Goal: Information Seeking & Learning: Learn about a topic

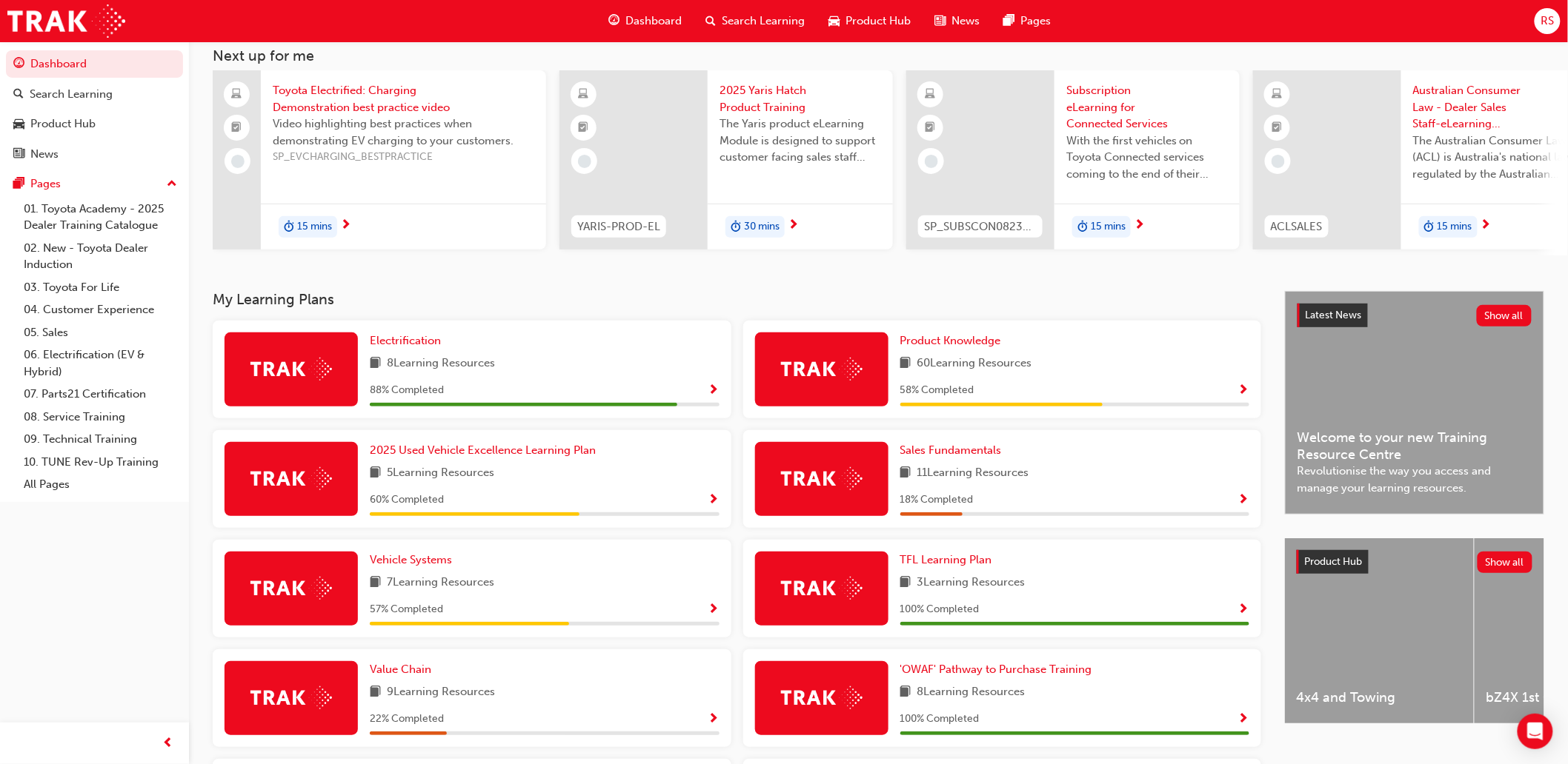
scroll to position [256, 0]
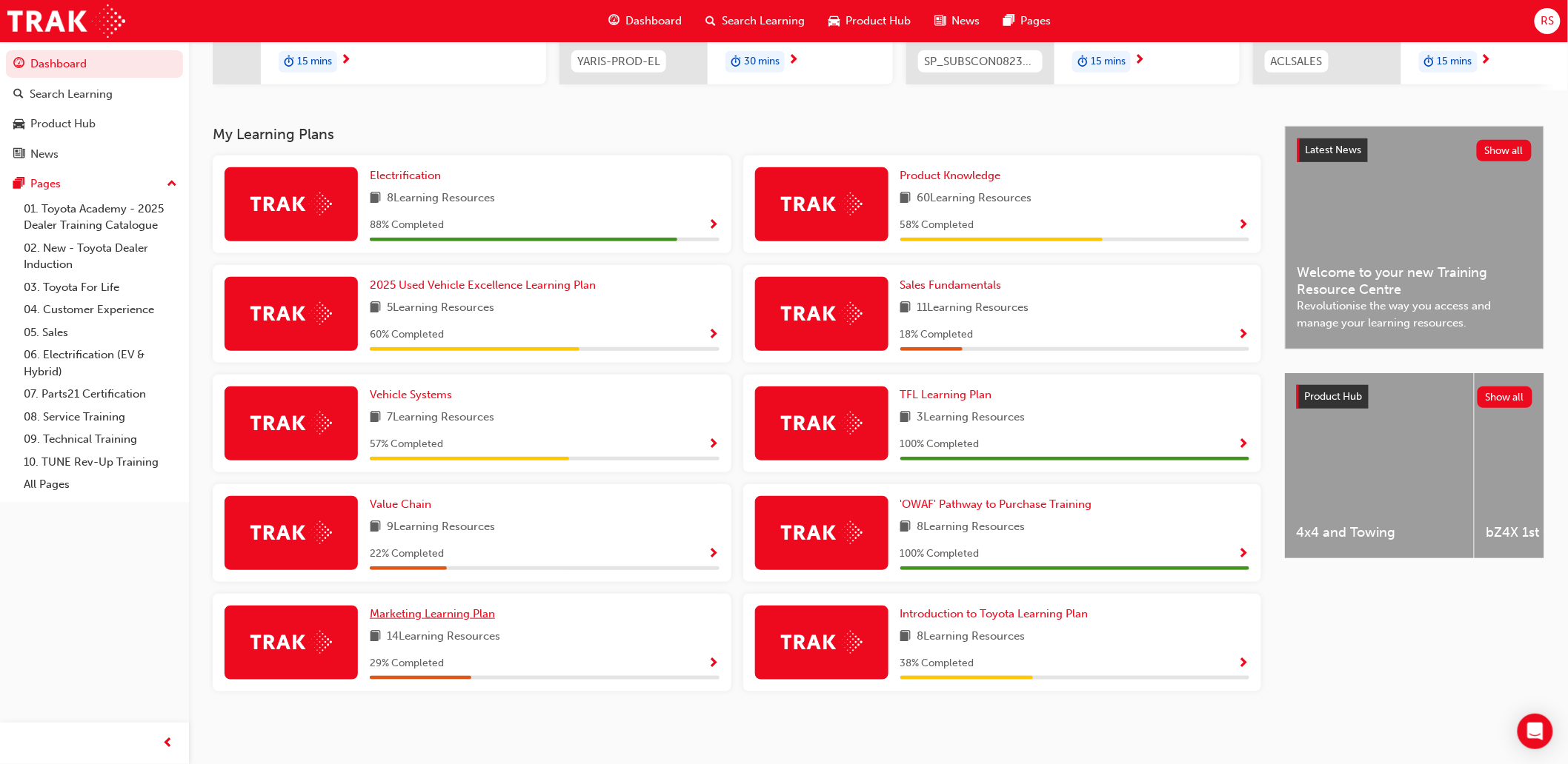
click at [484, 612] on span "Marketing Learning Plan" at bounding box center [432, 614] width 125 height 13
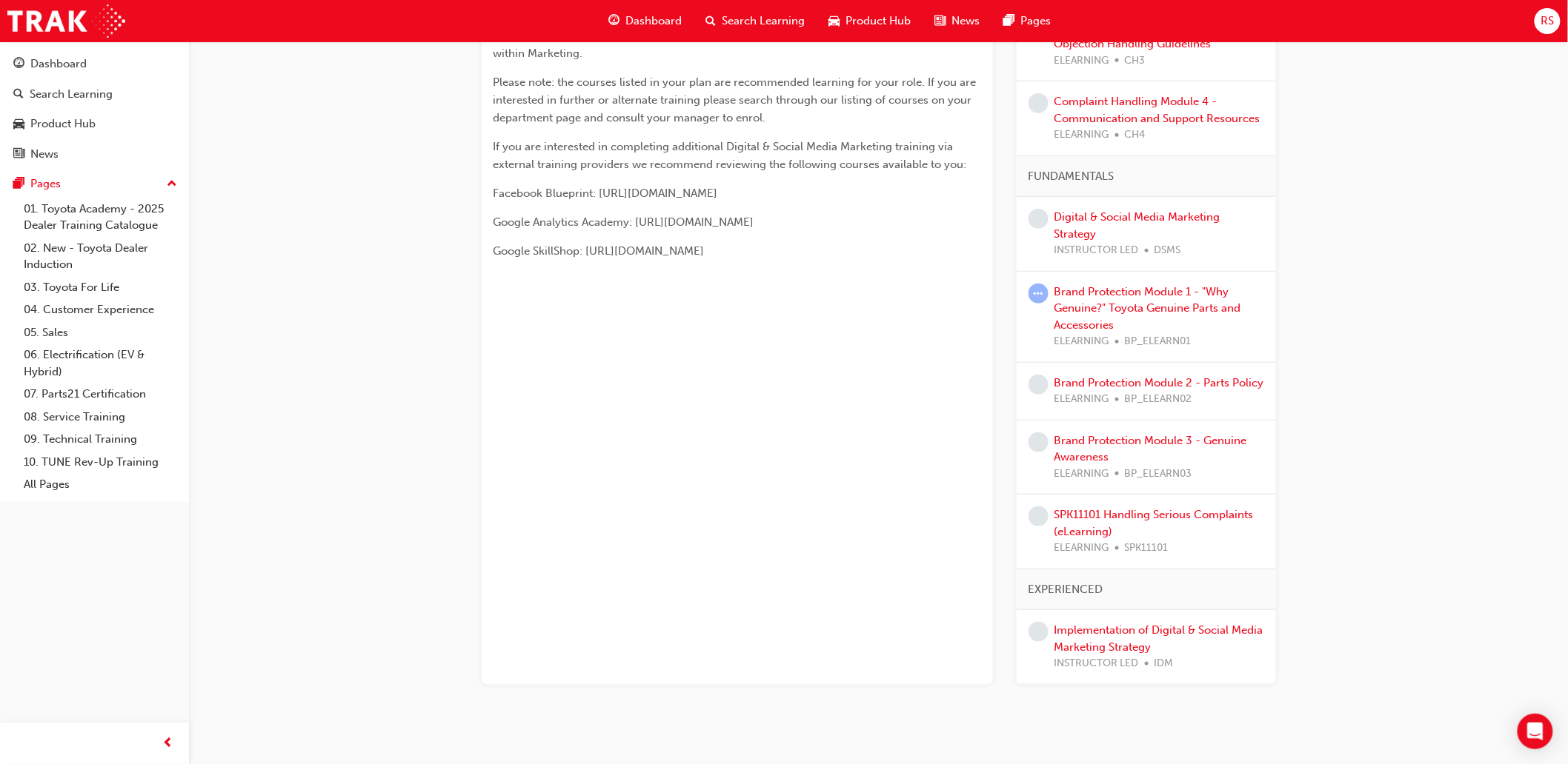
scroll to position [409, 0]
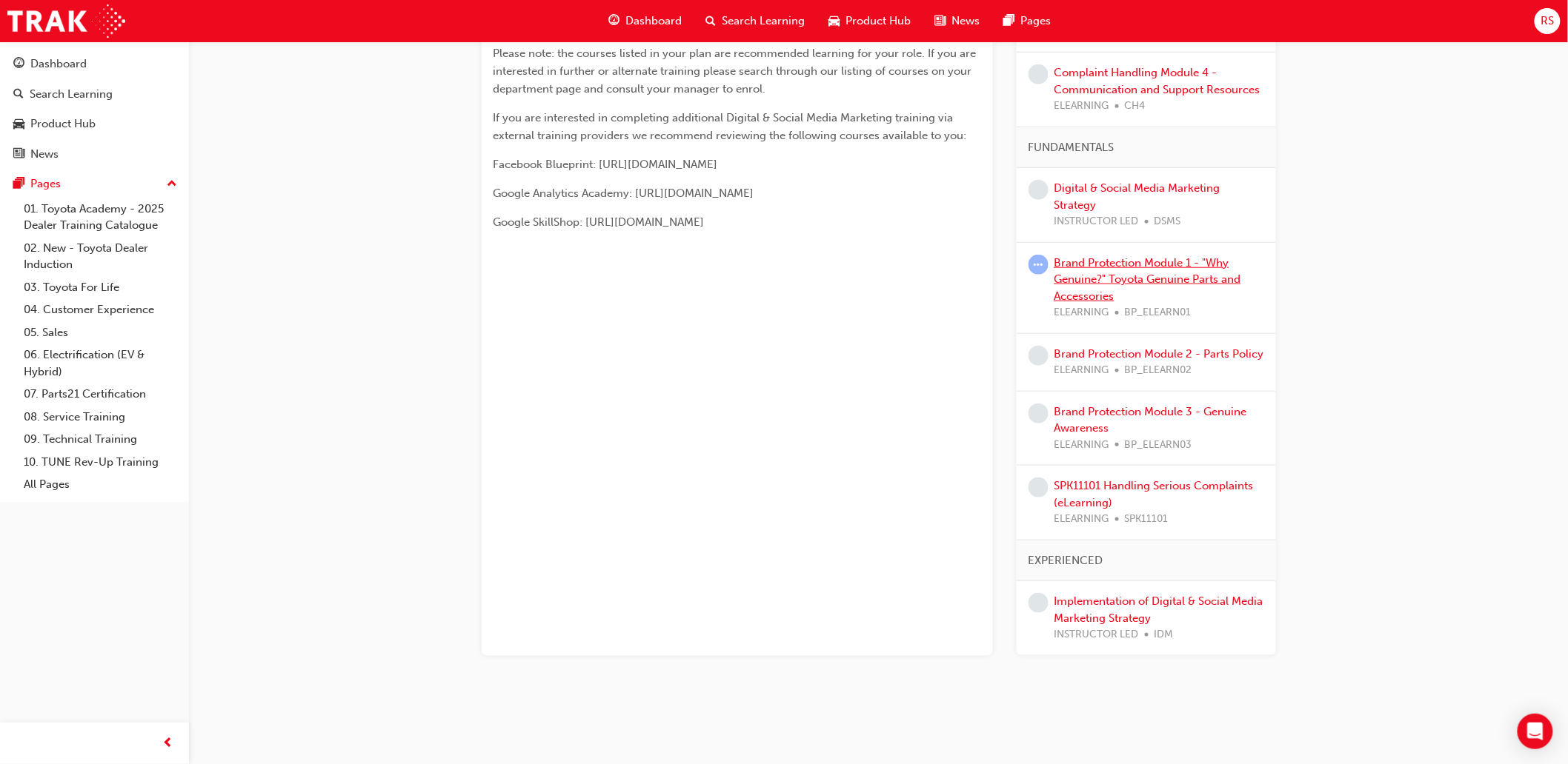
click at [1073, 297] on link "Brand Protection Module 1 - "Why Genuine?" Toyota Genuine Parts and Accessories" at bounding box center [1147, 279] width 186 height 47
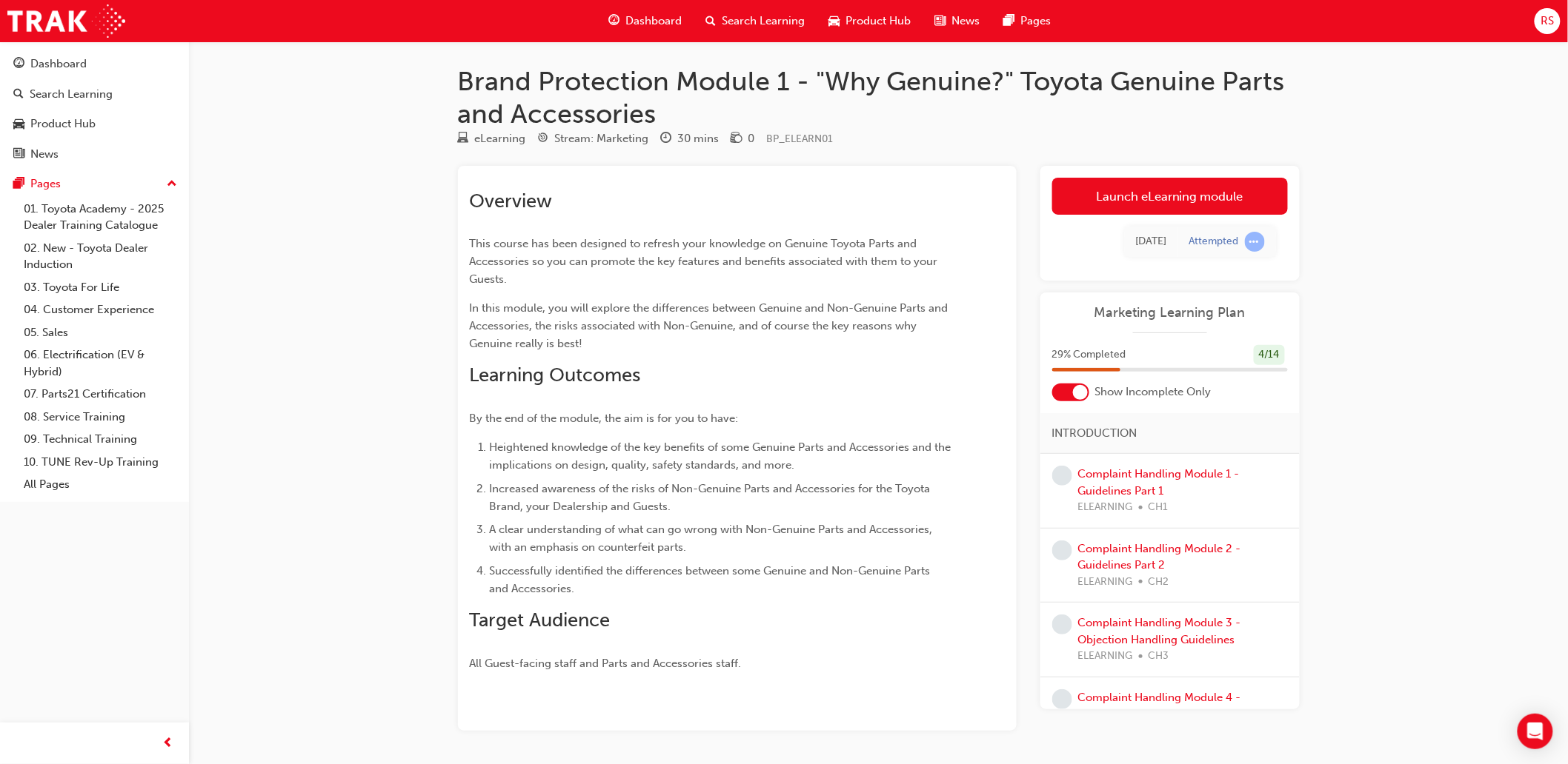
click at [446, 360] on div "Brand Protection Module 1 - "Why Genuine?" Toyota Genuine Parts and Accessories…" at bounding box center [878, 422] width 889 height 713
click at [1234, 208] on link "Launch eLearning module" at bounding box center [1170, 196] width 235 height 37
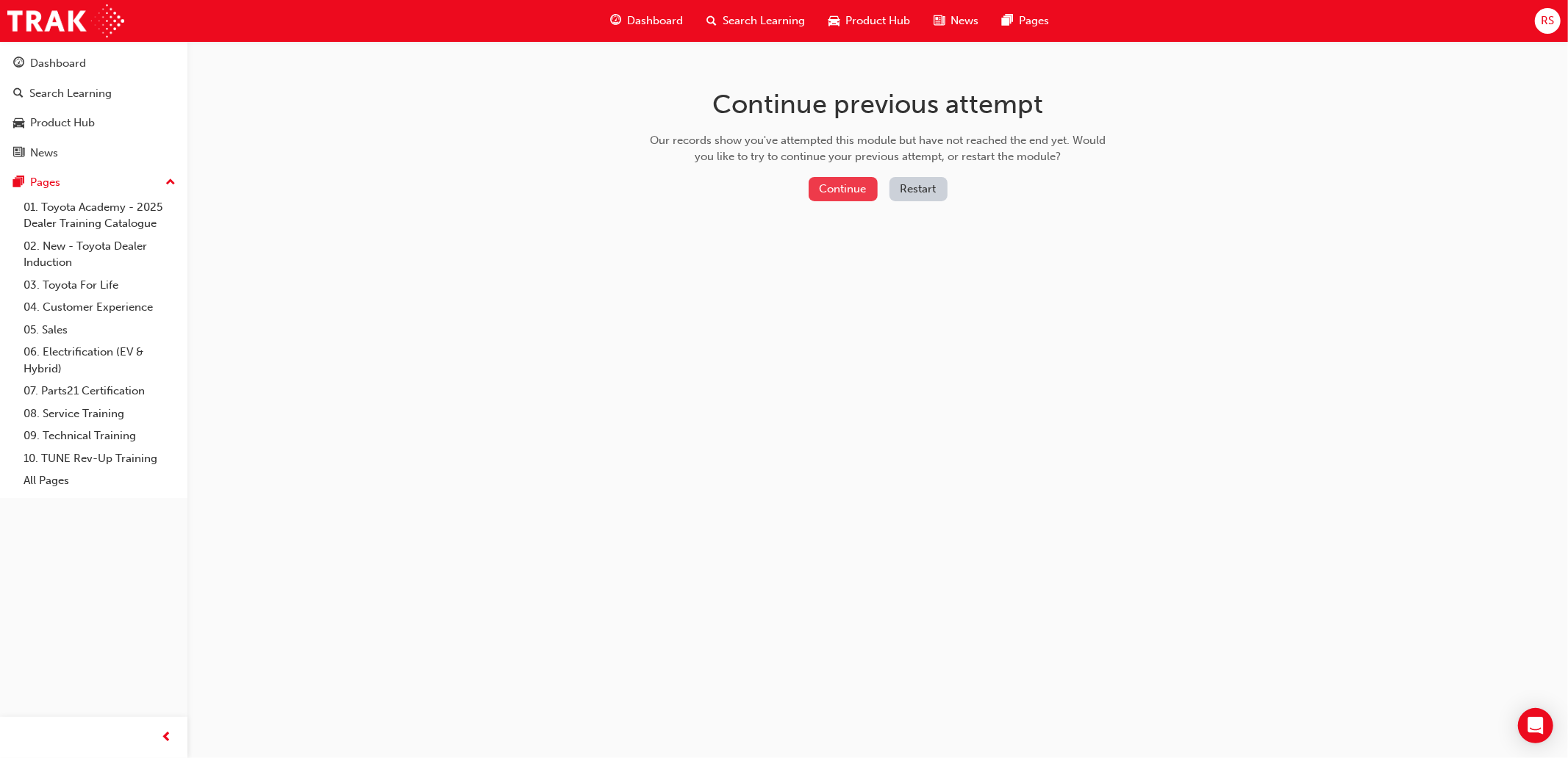
click at [841, 182] on button "Continue" at bounding box center [843, 190] width 69 height 24
